Goal: Task Accomplishment & Management: Use online tool/utility

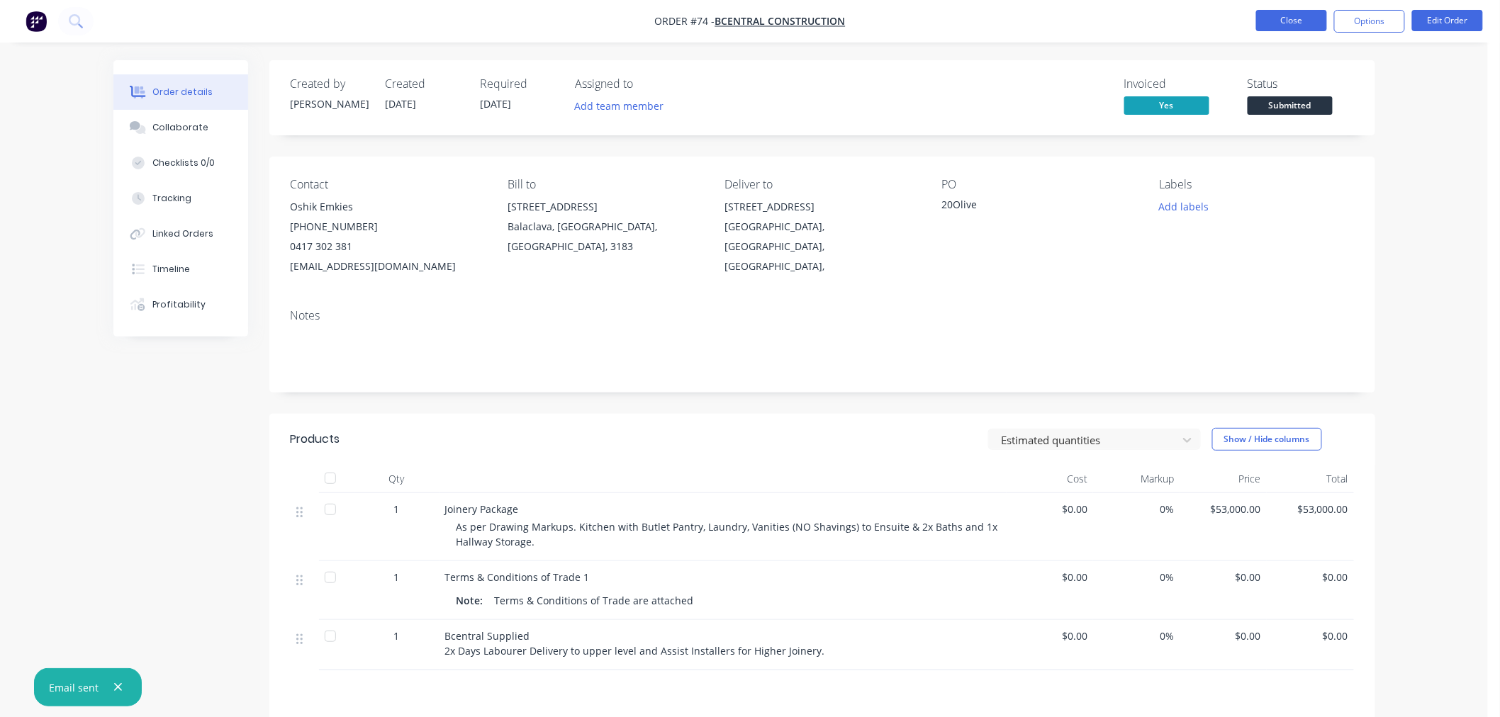
click at [1297, 15] on button "Close" at bounding box center [1291, 20] width 71 height 21
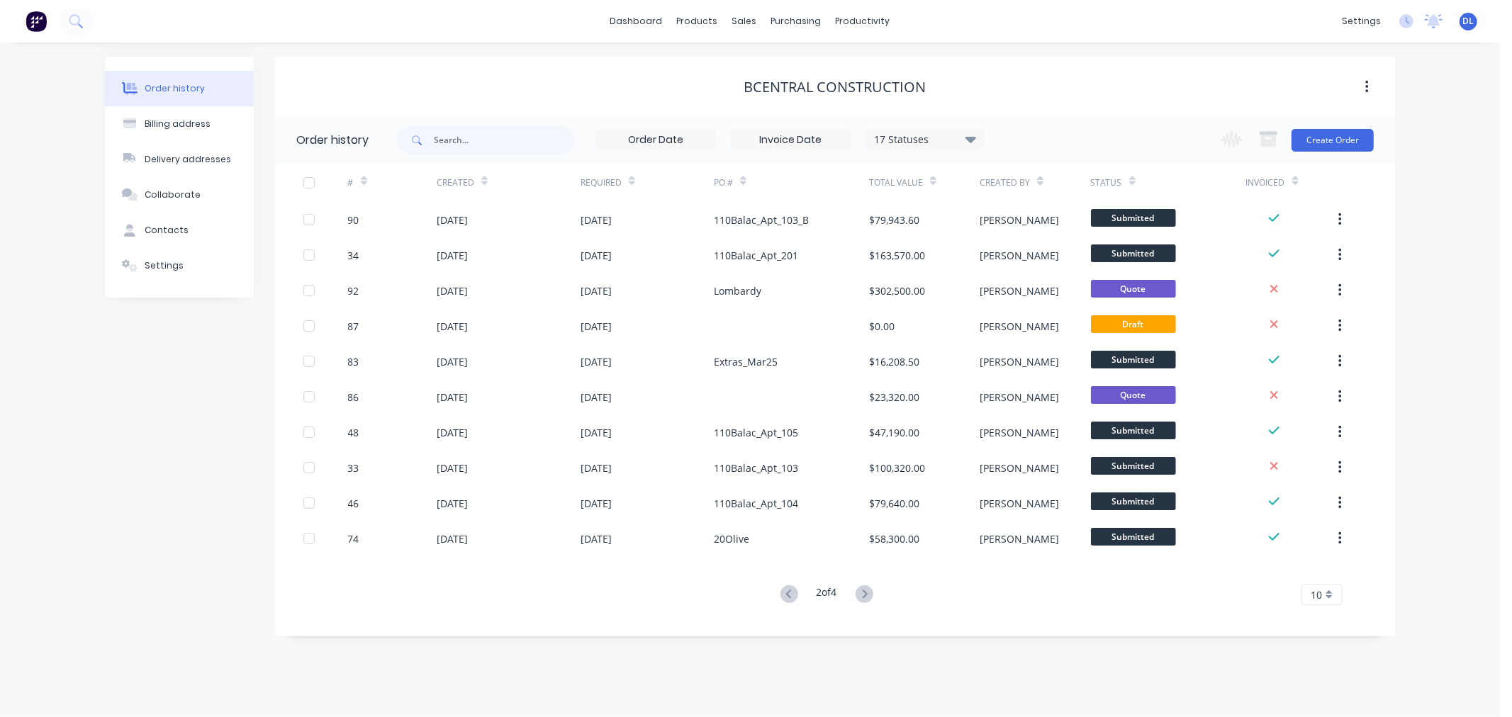
click at [124, 499] on div "Order history Billing address Delivery addresses Collaborate Contacts Settings" at bounding box center [179, 347] width 149 height 580
click at [866, 597] on icon at bounding box center [864, 594] width 5 height 9
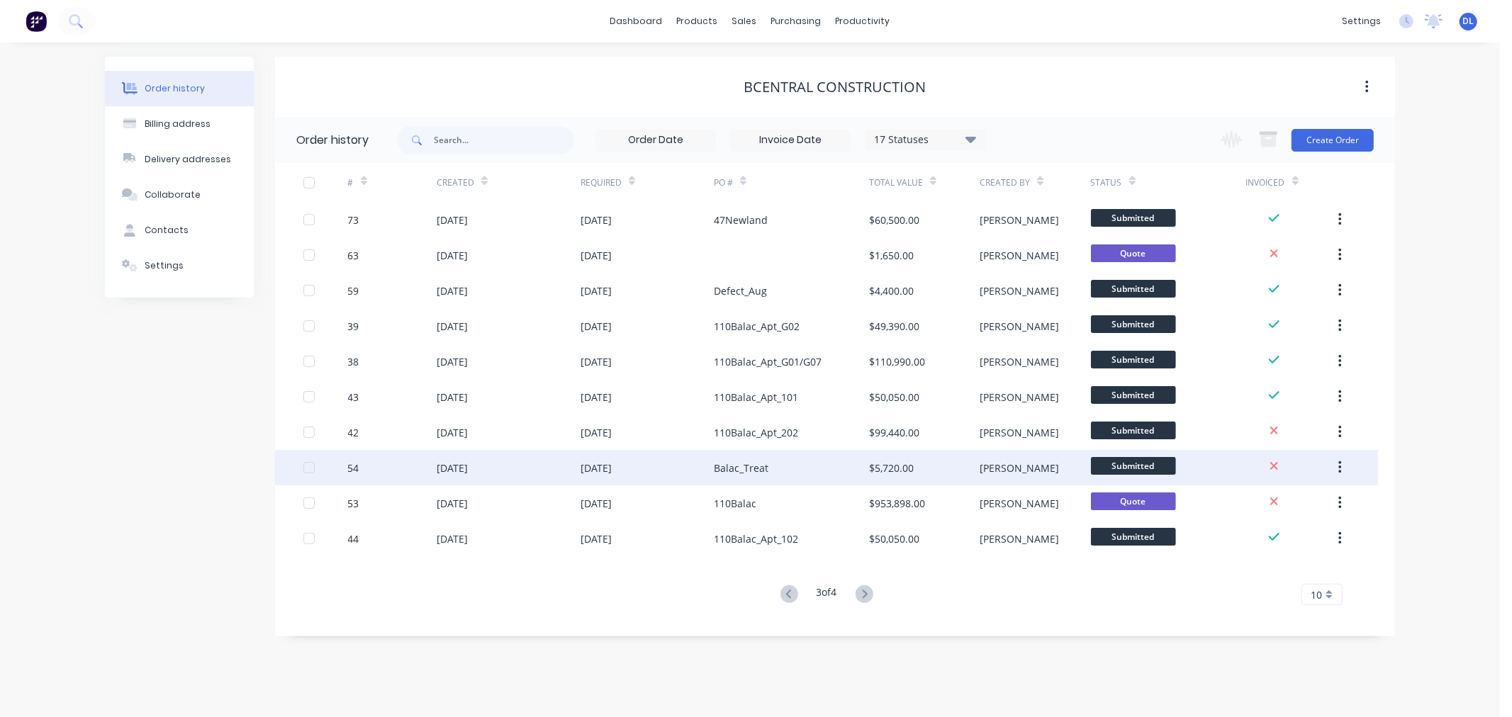
click at [760, 462] on div "Balac_Treat" at bounding box center [741, 468] width 55 height 15
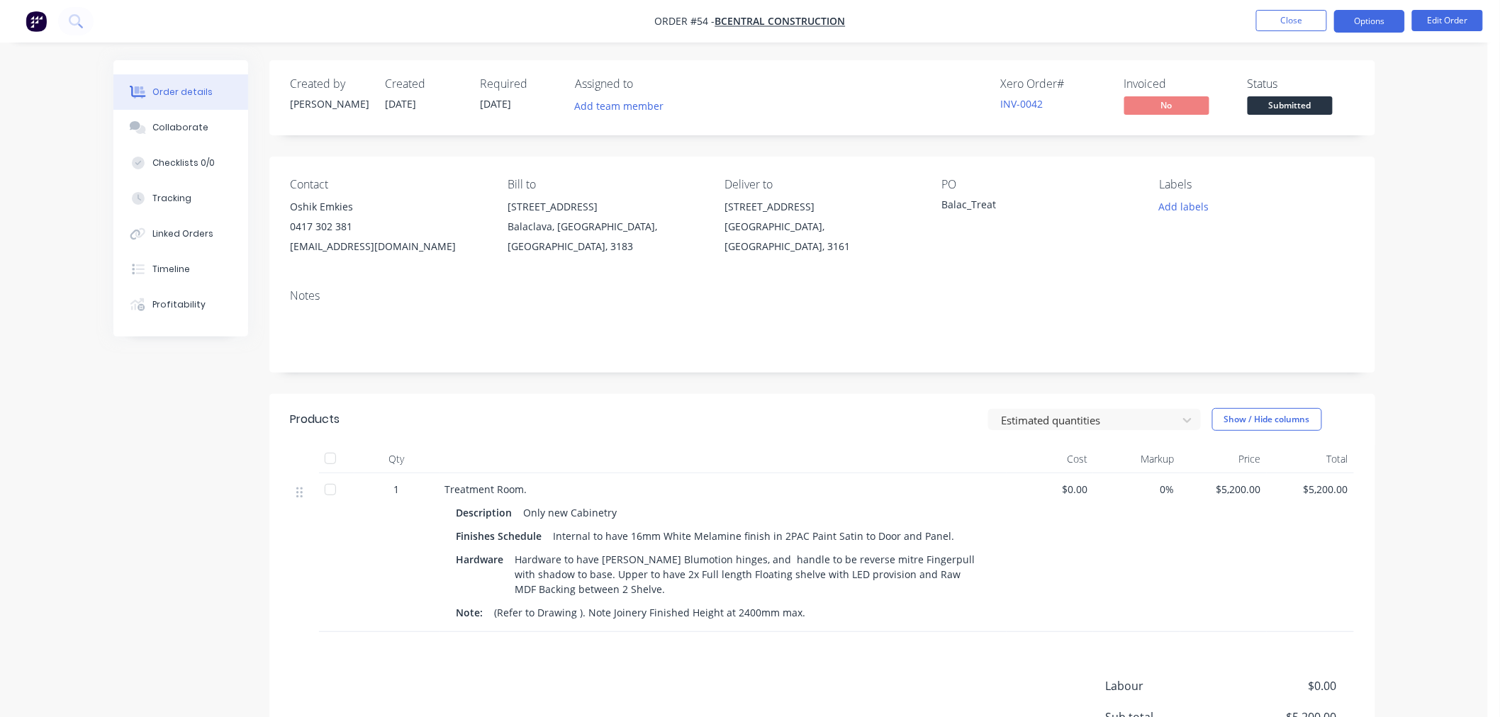
click at [1368, 19] on button "Options" at bounding box center [1369, 21] width 71 height 23
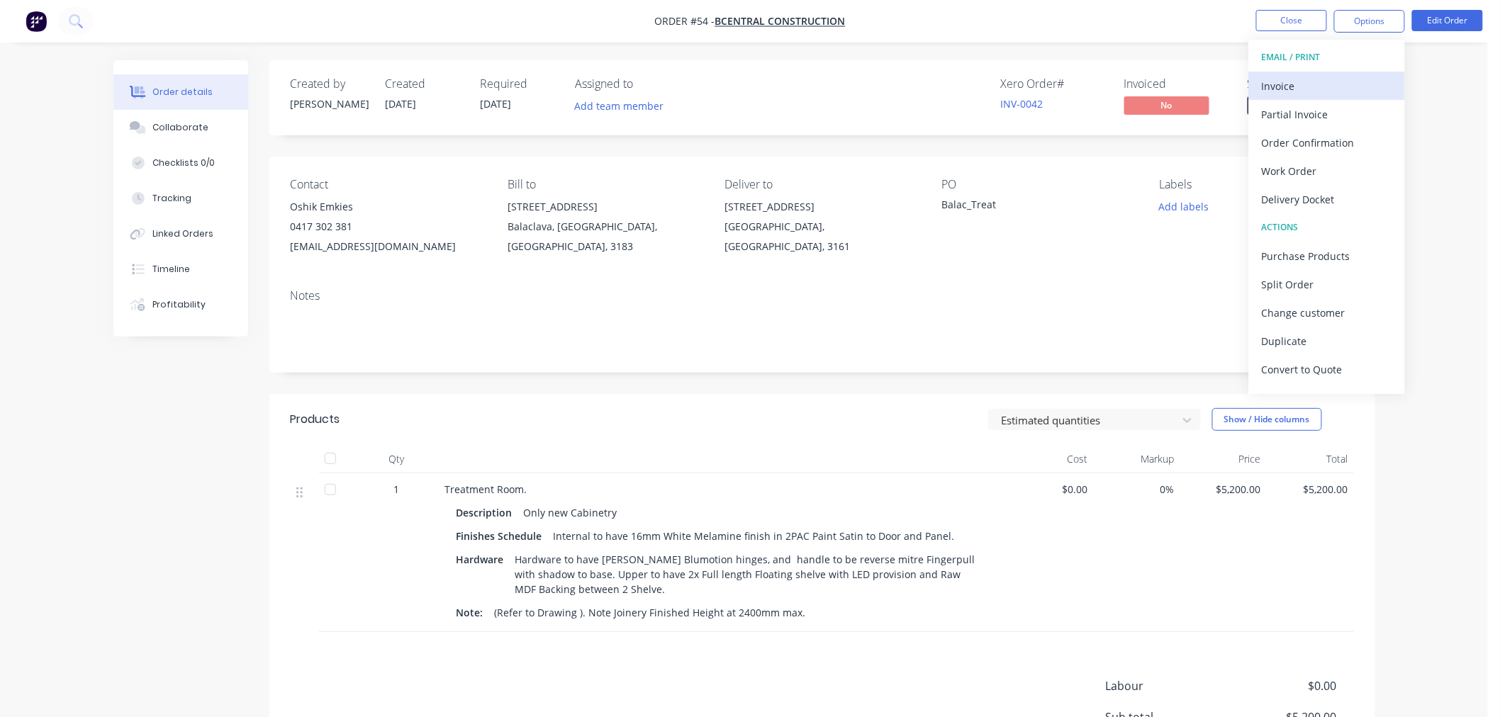
click at [1281, 76] on div "Invoice" at bounding box center [1327, 86] width 130 height 21
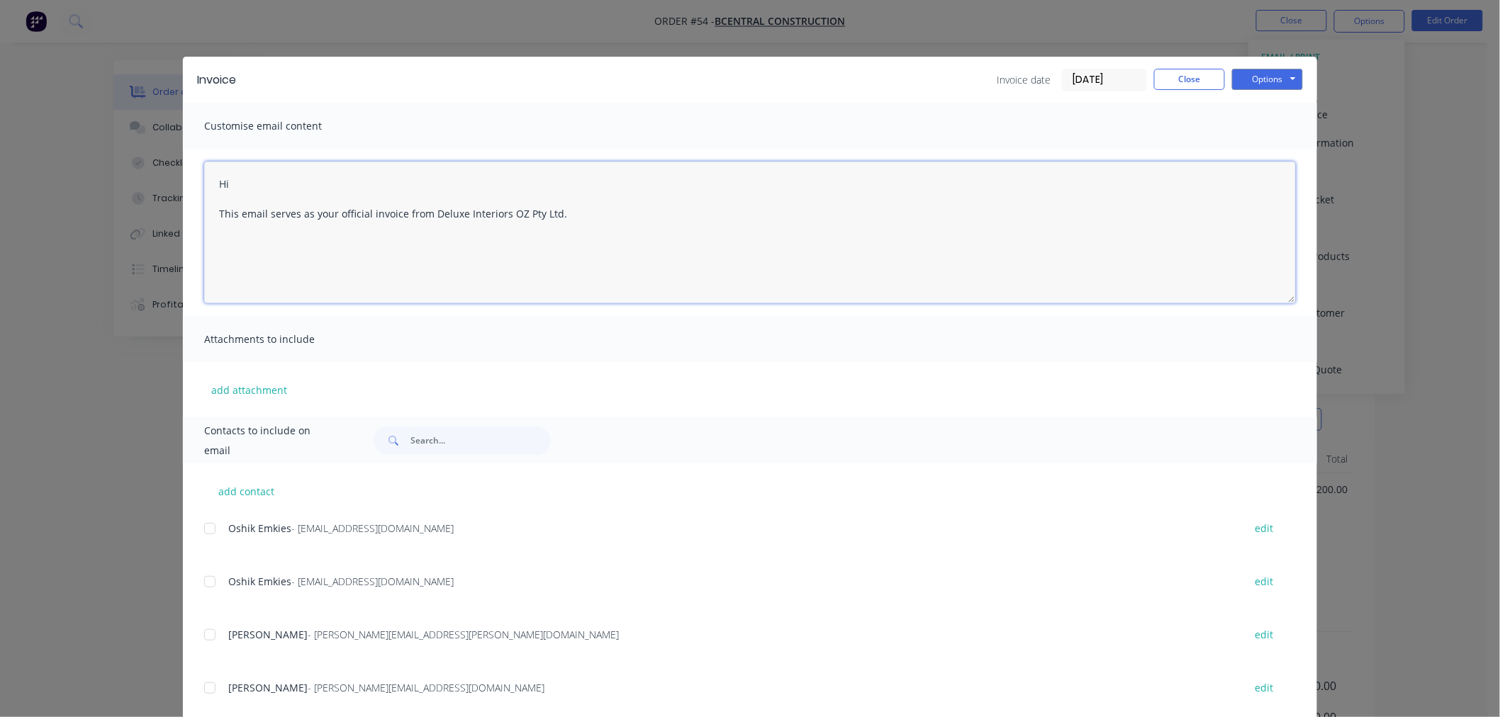
click at [279, 186] on textarea "Hi This email serves as your official invoice from Deluxe Interiors OZ Pty Ltd." at bounding box center [750, 233] width 1092 height 142
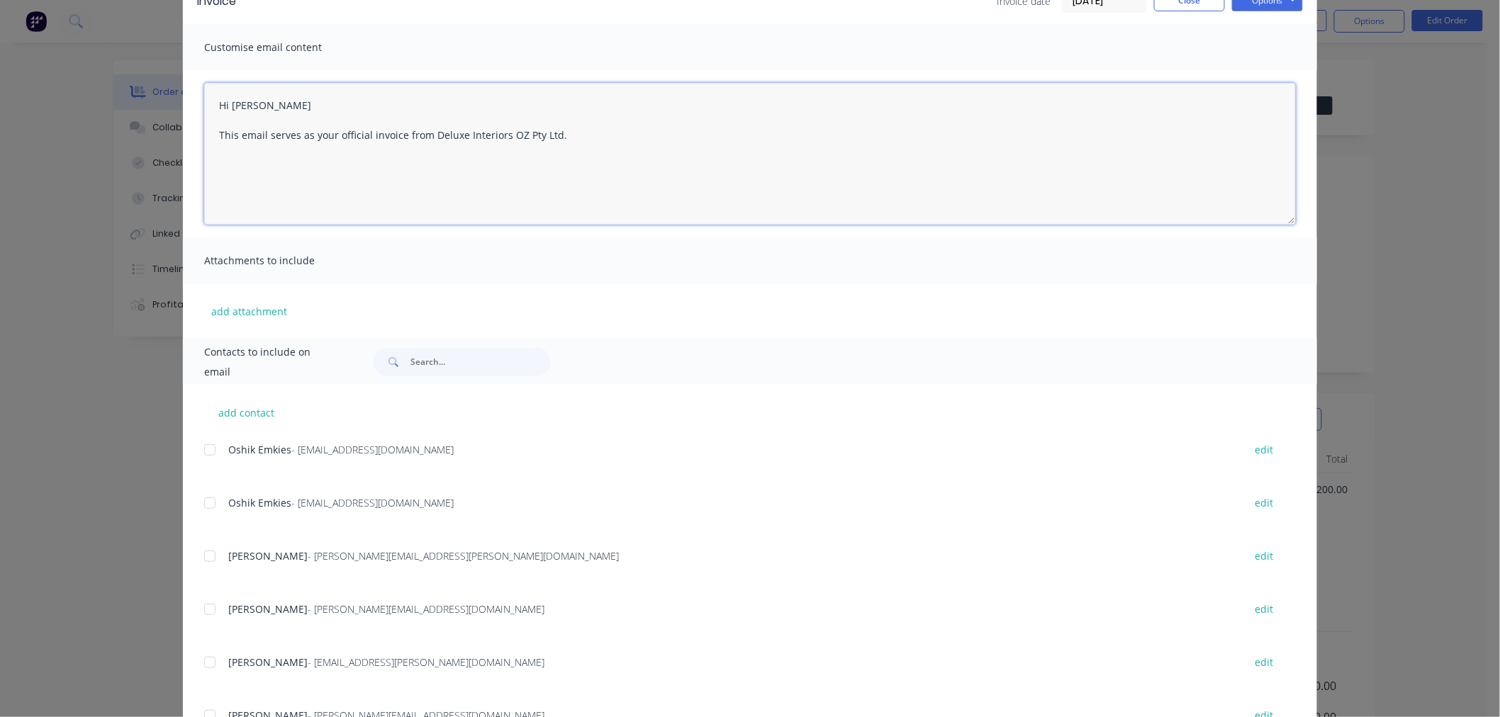
click at [201, 450] on div at bounding box center [210, 450] width 28 height 28
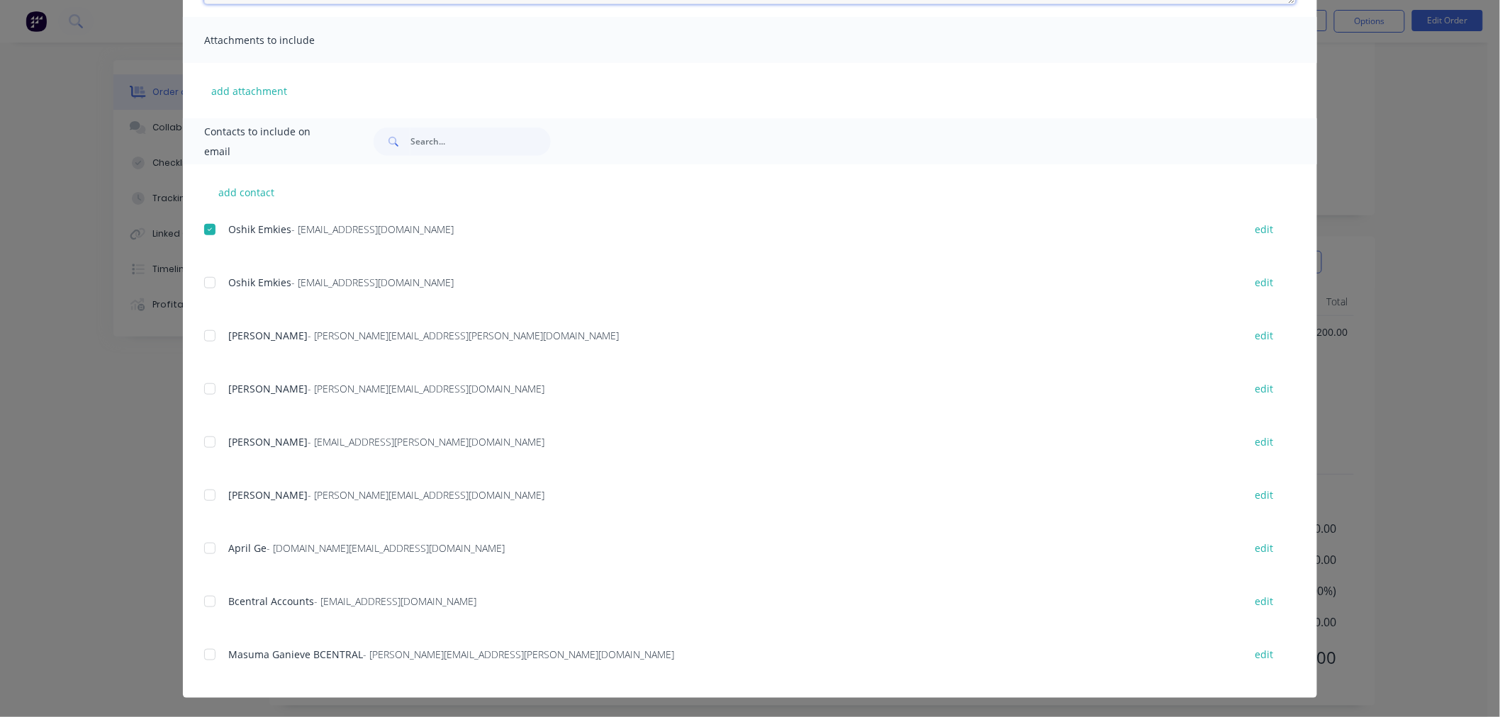
click at [201, 599] on div at bounding box center [210, 602] width 28 height 28
click at [203, 654] on div at bounding box center [210, 655] width 28 height 28
click at [200, 385] on div at bounding box center [210, 389] width 28 height 28
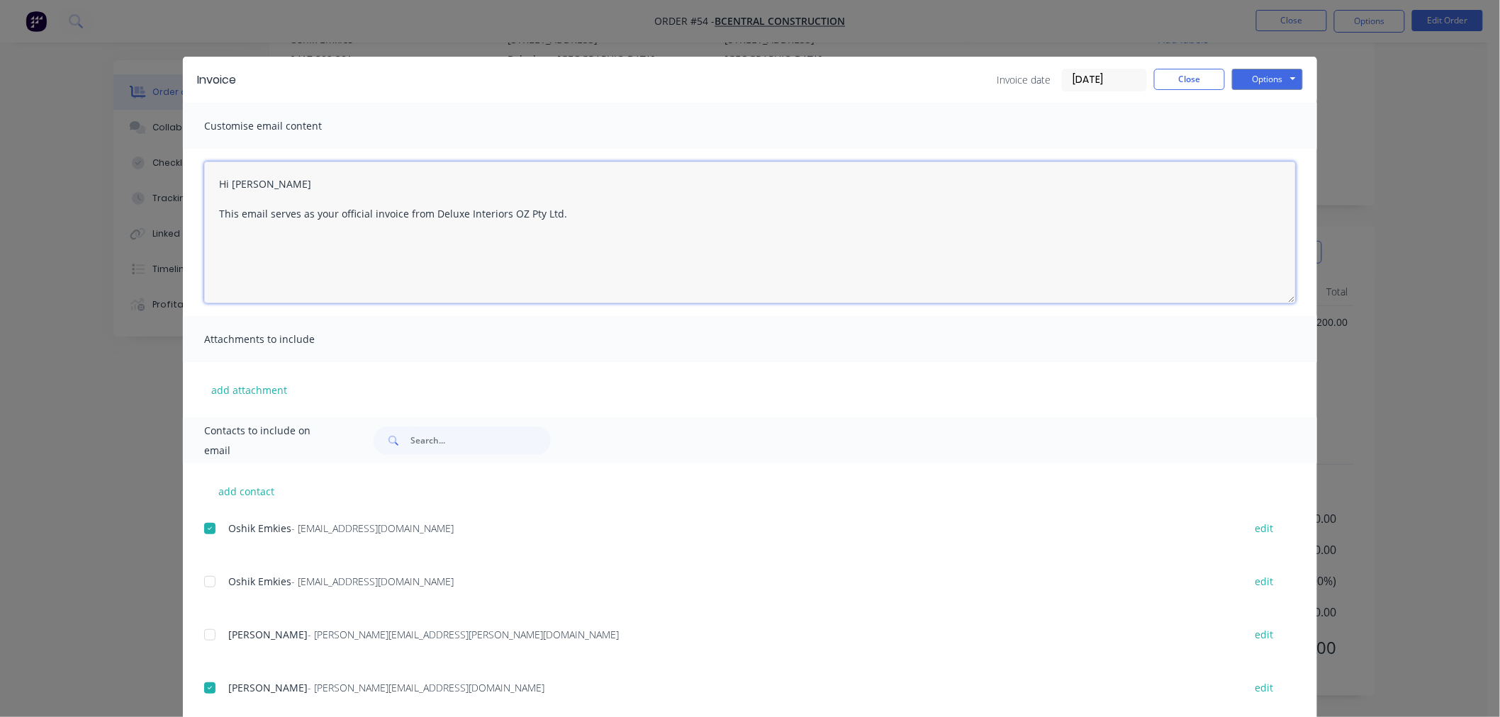
scroll to position [0, 0]
type textarea "Hi [PERSON_NAME] This email serves as your official invoice from Deluxe Interio…"
click at [1253, 79] on button "Options" at bounding box center [1267, 79] width 71 height 21
click at [1267, 152] on button "Email" at bounding box center [1277, 151] width 91 height 23
click at [1175, 79] on button "Close" at bounding box center [1189, 79] width 71 height 21
